Goal: Task Accomplishment & Management: Manage account settings

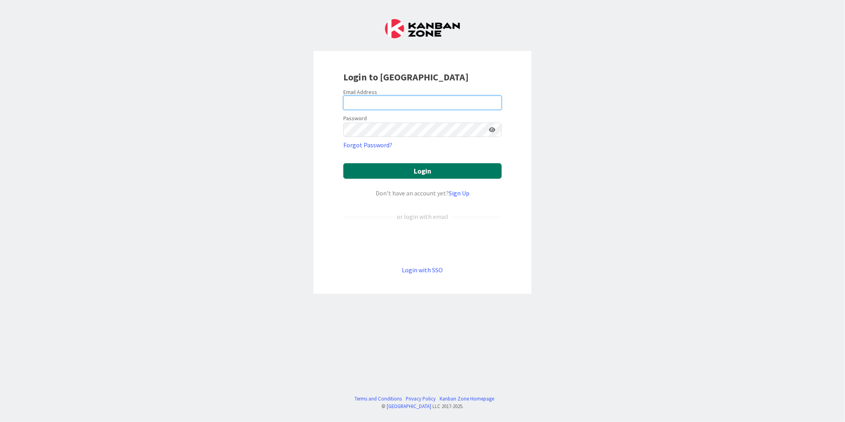
type input "[PERSON_NAME]"
click at [408, 171] on button "Login" at bounding box center [422, 171] width 158 height 16
click at [391, 108] on input "[PERSON_NAME]" at bounding box center [422, 102] width 158 height 14
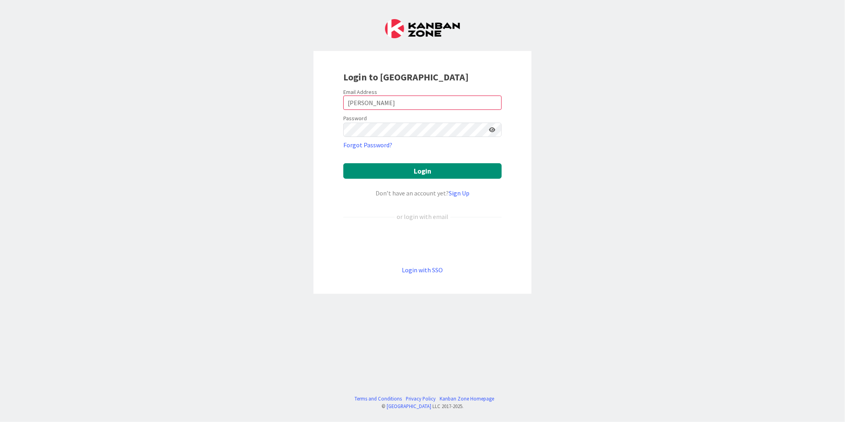
click at [287, 165] on div "Login to [GEOGRAPHIC_DATA] Email Address Middleton Password Forgot Password? Lo…" at bounding box center [422, 211] width 845 height 422
drag, startPoint x: 390, startPoint y: 107, endPoint x: 295, endPoint y: 111, distance: 94.7
click at [295, 111] on div "Login to [GEOGRAPHIC_DATA] Email Address Middleton Password Forgot Password? Lo…" at bounding box center [422, 211] width 845 height 422
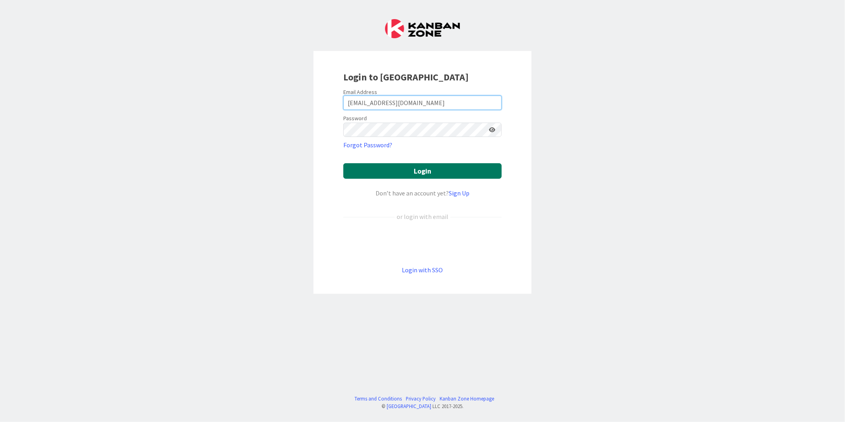
type input "[EMAIL_ADDRESS][DOMAIN_NAME]"
click at [431, 171] on button "Login" at bounding box center [422, 171] width 158 height 16
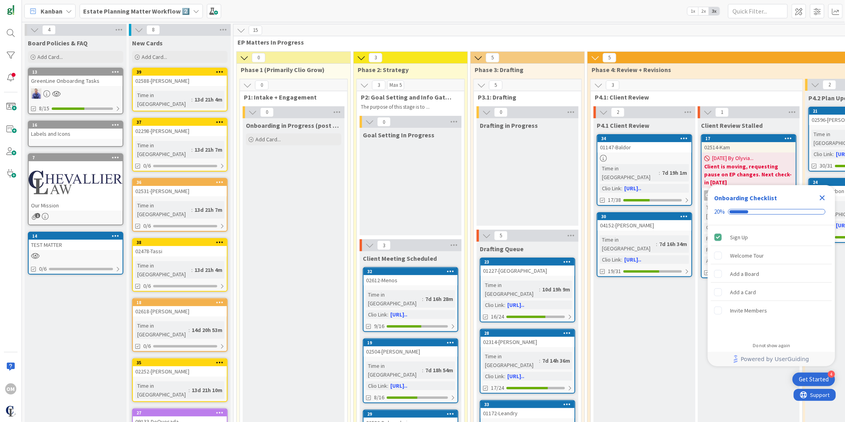
click at [824, 195] on icon "Close Checklist" at bounding box center [822, 197] width 5 height 5
